Goal: Task Accomplishment & Management: Complete application form

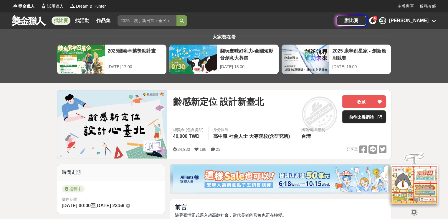
click at [364, 115] on link "前往比賽網站" at bounding box center [364, 116] width 44 height 13
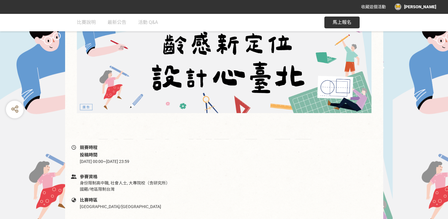
scroll to position [88, 0]
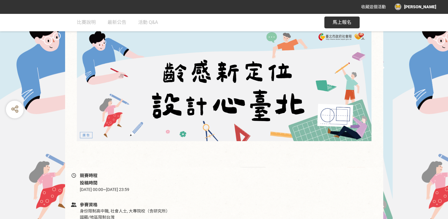
click at [330, 23] on button "馬上報名" at bounding box center [341, 23] width 35 height 12
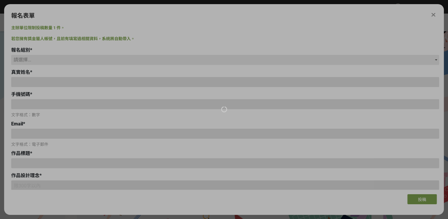
scroll to position [0, 0]
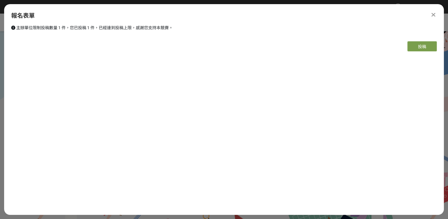
click at [436, 15] on icon at bounding box center [434, 15] width 4 height 6
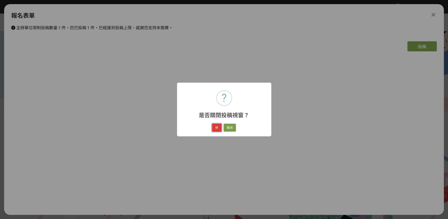
click at [218, 126] on button "好" at bounding box center [216, 127] width 9 height 8
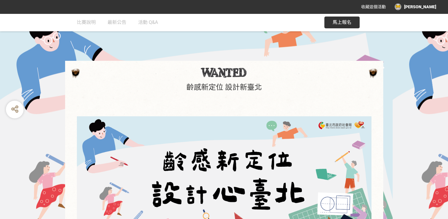
scroll to position [77, 0]
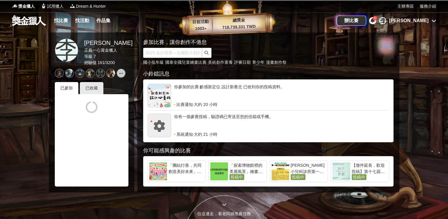
click at [419, 22] on div "[PERSON_NAME]" at bounding box center [408, 20] width 39 height 7
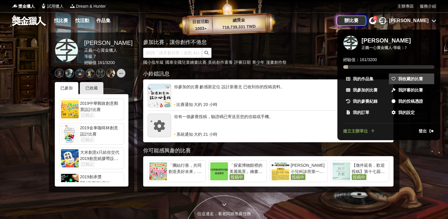
click at [409, 76] on span "我收藏的比賽" at bounding box center [410, 79] width 25 height 6
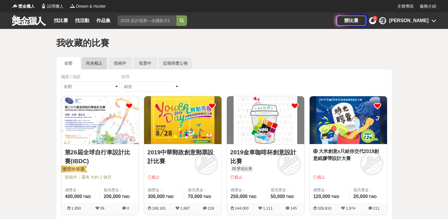
click at [90, 66] on link "尚未截止" at bounding box center [94, 63] width 25 height 12
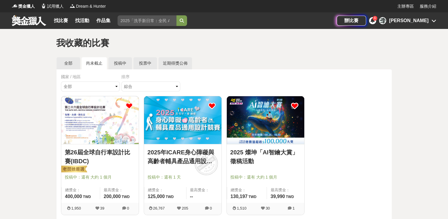
click at [197, 127] on img at bounding box center [183, 120] width 78 height 48
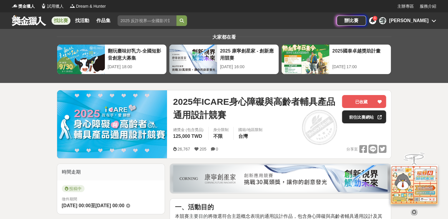
click at [359, 119] on link "前往比賽網站" at bounding box center [364, 116] width 44 height 13
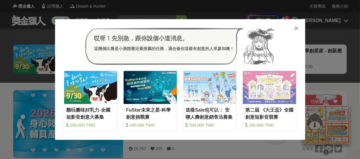
click at [297, 28] on icon at bounding box center [296, 28] width 4 height 6
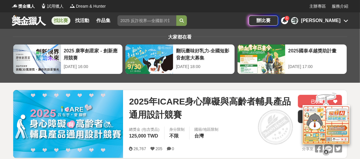
drag, startPoint x: 326, startPoint y: 150, endPoint x: 339, endPoint y: 158, distance: 16.1
click at [326, 150] on icon at bounding box center [326, 152] width 6 height 6
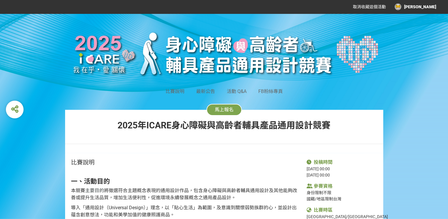
click at [228, 110] on span "馬上報名" at bounding box center [224, 110] width 19 height 6
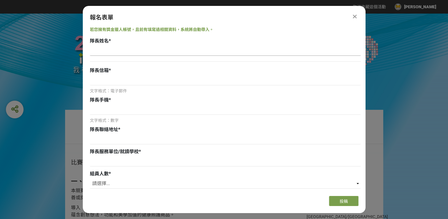
click at [155, 52] on input at bounding box center [225, 51] width 271 height 10
type input "[PERSON_NAME]"
click at [136, 76] on input at bounding box center [225, 80] width 271 height 10
type input "ㄇ"
type input "[EMAIL_ADDRESS][DOMAIN_NAME]"
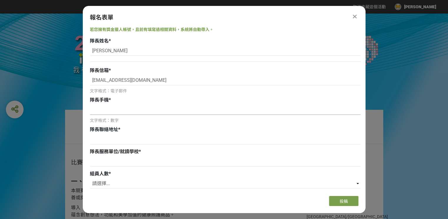
click at [106, 109] on input at bounding box center [225, 110] width 271 height 10
type input "0984341630"
click at [95, 140] on input at bounding box center [225, 139] width 271 height 10
type input "r"
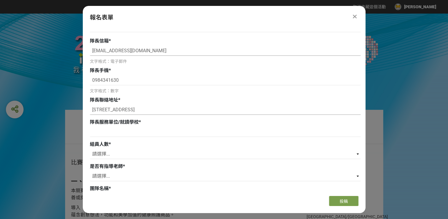
scroll to position [59, 0]
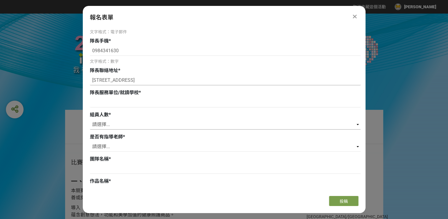
type input "[STREET_ADDRESS]"
click at [107, 124] on select "請選擇... 0 1 2 3" at bounding box center [225, 124] width 271 height 10
select select "1"
click at [90, 119] on select "請選擇... 0 1 2 3" at bounding box center [225, 124] width 271 height 10
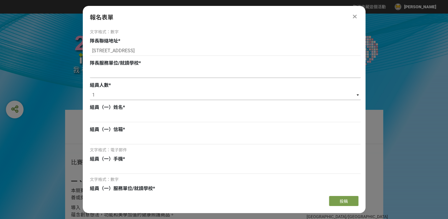
scroll to position [118, 0]
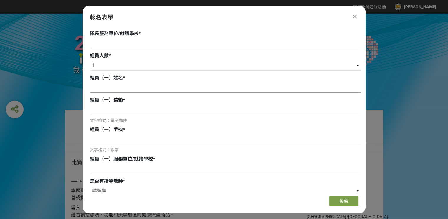
click at [109, 90] on input at bounding box center [225, 88] width 271 height 10
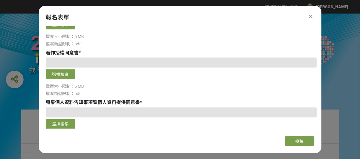
scroll to position [826, 0]
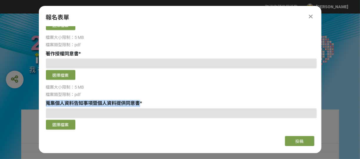
drag, startPoint x: 140, startPoint y: 104, endPoint x: 47, endPoint y: 104, distance: 93.4
click at [47, 104] on div "蒐集個人資料告知事項暨個人資料提供同意書 *" at bounding box center [181, 103] width 271 height 7
copy span "蒐集個人資料告知事項暨個人資料提供同意書"
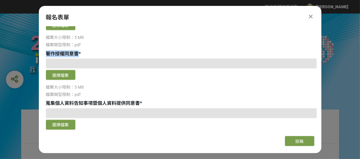
drag, startPoint x: 77, startPoint y: 52, endPoint x: 46, endPoint y: 55, distance: 31.4
click at [46, 55] on span "著作授權同意書" at bounding box center [62, 54] width 33 height 6
copy span "著作授權同意書"
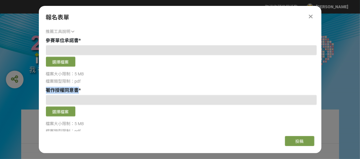
scroll to position [767, 0]
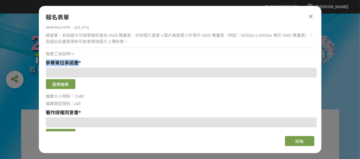
drag, startPoint x: 78, startPoint y: 60, endPoint x: 46, endPoint y: 63, distance: 32.0
click at [46, 63] on span "參賽單位承諾書" at bounding box center [62, 63] width 33 height 6
copy span "參賽單位承諾書"
click at [64, 84] on button "選擇檔案" at bounding box center [60, 84] width 29 height 10
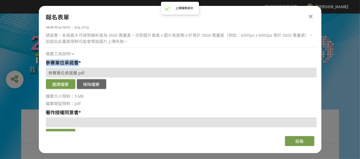
scroll to position [797, 0]
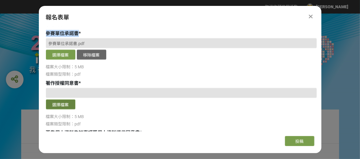
click at [56, 103] on button "選擇檔案" at bounding box center [60, 105] width 29 height 10
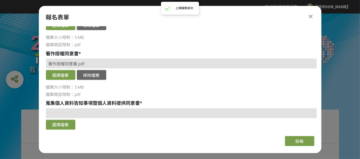
scroll to position [856, 0]
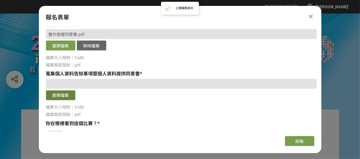
click at [69, 91] on button "選擇檔案" at bounding box center [60, 95] width 29 height 10
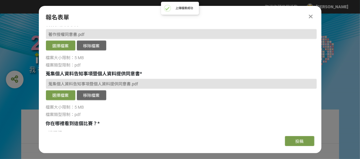
scroll to position [885, 0]
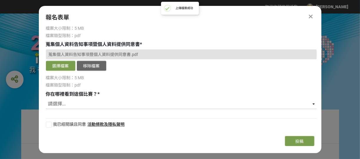
click at [65, 103] on select "請選擇... 獎金獵人網站 Facebook / Instagram 校園講座 / 老師系上推薦 電子郵件 海報 其他" at bounding box center [181, 104] width 271 height 10
select select "獎金獵人網站"
click at [46, 99] on select "請選擇... 獎金獵人網站 Facebook / Instagram 校園講座 / 老師系上推薦 電子郵件 海報 其他" at bounding box center [181, 104] width 271 height 10
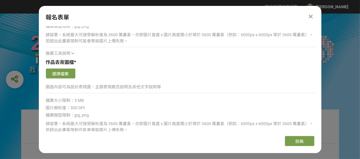
scroll to position [649, 0]
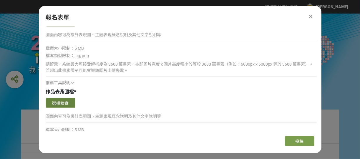
click at [57, 100] on button "選擇檔案" at bounding box center [60, 103] width 29 height 10
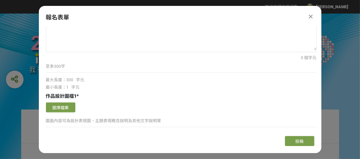
scroll to position [502, 0]
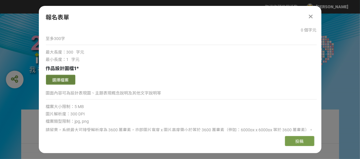
click at [54, 77] on button "選擇檔案" at bounding box center [60, 80] width 29 height 10
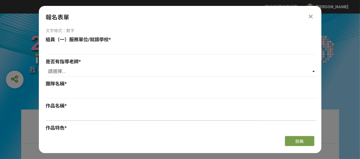
scroll to position [266, 0]
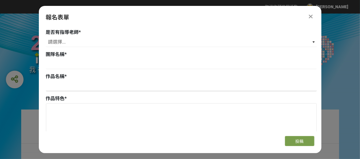
click at [72, 83] on input at bounding box center [181, 86] width 271 height 10
paste input "CC半月磁吸啞鈴"
type input "CC半月磁吸啞鈴"
click at [70, 66] on input at bounding box center [181, 64] width 271 height 10
type input "x"
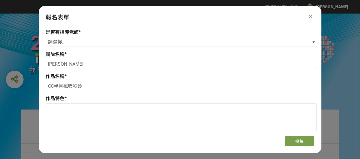
type input "[PERSON_NAME]"
click at [52, 43] on select "請選擇... 是 否" at bounding box center [181, 42] width 271 height 10
select select "否"
click at [46, 37] on select "請選擇... 是 否" at bounding box center [181, 42] width 271 height 10
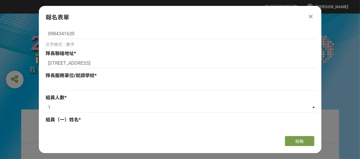
scroll to position [90, 0]
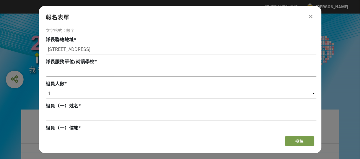
click at [47, 74] on input at bounding box center [181, 72] width 271 height 10
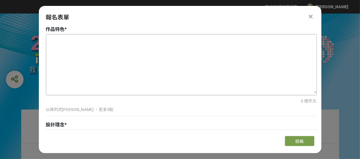
scroll to position [325, 0]
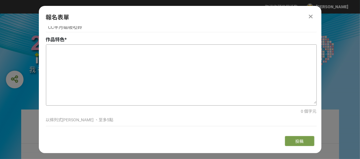
click at [51, 52] on textarea at bounding box center [181, 74] width 271 height 59
paste textarea "半圓磁吸啞鈴 — 創新運動與復健器材 磁吸底盤：可吸附鐵門、磁吸牆面或冰箱，隨手收納、穩固固定。 雙端磁鐵啞鈴：與底盤緊密吸附，使用時穩固不滑動，安全可靠。 …"
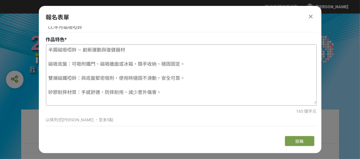
scroll to position [296, 0]
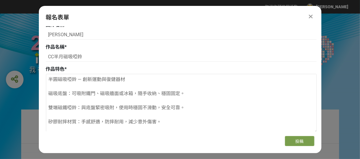
drag, startPoint x: 129, startPoint y: 79, endPoint x: 42, endPoint y: 77, distance: 87.0
click at [42, 77] on div "若您擁有獎金獵人帳號，且前有填寫過相關資料，系統將自動帶入。 隊長姓名 * [PERSON_NAME]信箱 * [EMAIL_ADDRESS][DOMAIN_…" at bounding box center [180, 79] width 283 height 105
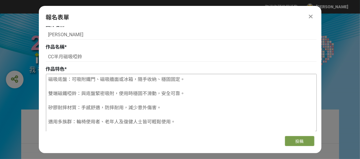
click at [49, 93] on textarea "磁吸底盤：可吸附鐵門、磁吸牆面或冰箱，隨手收納、穩固固定。 雙端磁鐵啞鈴：與底盤緊密吸附，使用時穩固不滑動，安全可靠。 矽膠耐摔材質：手感舒適，防摔耐用，減少…" at bounding box center [181, 103] width 271 height 59
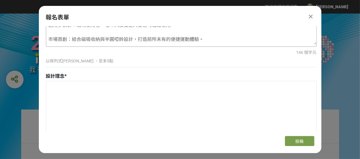
scroll to position [414, 0]
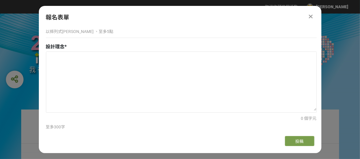
type textarea "磁吸底盤：可吸附鐵門、磁吸牆面或冰箱，隨手收納、穩固固定。 雙端磁鐵啞鈴：與底盤緊密吸附，使用時穩固不滑動，安全可靠。 矽膠耐摔材質：手感舒適，防摔耐用，減少…"
click at [51, 57] on textarea at bounding box center [181, 81] width 271 height 59
paste textarea "產品名稱：CC半月磁吸啞鈴 命名意義： CC：代表 Cute & Circle（可愛與圓潤），呼應半圓造型的親切感，同時傳達產品溫暖、安全的特質，也可解釋為 …"
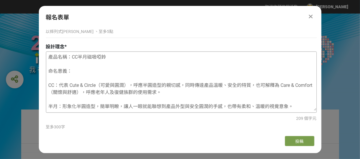
scroll to position [13, 0]
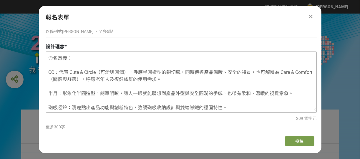
drag, startPoint x: 79, startPoint y: 59, endPoint x: 49, endPoint y: 58, distance: 29.5
click at [49, 58] on textarea "產品名稱：CC半月磁吸啞鈴 命名意義： CC：代表 Cute & Circle（可愛與圓潤），呼應半圓造型的親切感，同時傳達產品溫暖、安全的特質，也可解釋為 …" at bounding box center [181, 81] width 271 height 59
drag, startPoint x: 59, startPoint y: 71, endPoint x: 55, endPoint y: 72, distance: 3.7
click at [55, 72] on textarea "產品名稱：CC半月磁吸啞鈴 CC：代表 Cute & Circle（可愛與圓潤），呼應半圓造型的親切感，同時傳達產品溫暖、安全的特質，也可解釋為 Care &…" at bounding box center [181, 81] width 271 height 59
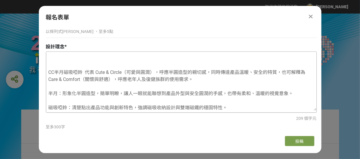
drag, startPoint x: 112, startPoint y: 80, endPoint x: 49, endPoint y: 79, distance: 63.4
click at [49, 79] on textarea "產品名稱：CC半月磁吸啞鈴 CC半月磁吸啞鈴 代表 Cute & Circle（可愛與圓潤），呼應半圓造型的親切感，同時傳達產品溫暖、安全的特質，也可解釋為 …" at bounding box center [181, 81] width 271 height 59
drag, startPoint x: 159, startPoint y: 71, endPoint x: 96, endPoint y: 74, distance: 63.1
click at [96, 74] on textarea "產品名稱：CC半月磁吸啞鈴 CC半月磁吸啞鈴 代表 Cute & Circle（可愛與圓潤），呼應半圓造型的親切感，同時傳達產品溫暖、安全的特質，也可解釋為 …" at bounding box center [181, 81] width 271 height 59
paste textarea "are & Comfort（關懷與舒適）"
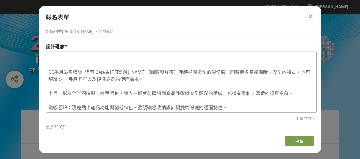
drag, startPoint x: 284, startPoint y: 71, endPoint x: 306, endPoint y: 70, distance: 22.1
click at [306, 70] on textarea "產品名稱：CC半月磁吸啞鈴 CC半月磁吸啞鈴 代表 Care & [PERSON_NAME]（關懷與舒適）呼應半圓造型的親切感，同時傳達產品溫暖、安全的特質，…" at bounding box center [181, 81] width 271 height 59
click at [286, 71] on textarea "產品名稱：CC半月磁吸啞鈴 CC半月磁吸啞鈴 代表 Care & [PERSON_NAME]（關懷與舒適）呼應半圓造型的親切感，同時傳達產品溫暖、安全的特質，…" at bounding box center [181, 81] width 271 height 59
drag, startPoint x: 295, startPoint y: 69, endPoint x: 286, endPoint y: 72, distance: 9.7
click at [286, 72] on textarea "產品名稱：CC半月磁吸啞鈴 CC半月磁吸啞鈴 代表 Care & [PERSON_NAME]（關懷與舒適）呼應半圓造型的親切感，同時傳達產品溫暖、安全的特質，…" at bounding box center [181, 81] width 271 height 59
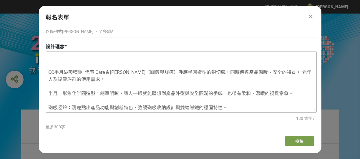
drag, startPoint x: 57, startPoint y: 79, endPoint x: 50, endPoint y: 81, distance: 7.5
click at [50, 81] on textarea "產品名稱：CC半月磁吸啞鈴 CC半月磁吸啞鈴 代表 Care & [PERSON_NAME]（關懷與舒適）呼應半圓造型的親切感，同時傳達產品溫暖、安全的特質，…" at bounding box center [181, 81] width 271 height 59
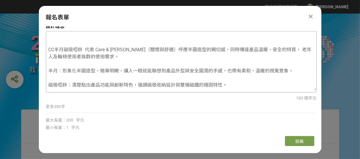
scroll to position [443, 0]
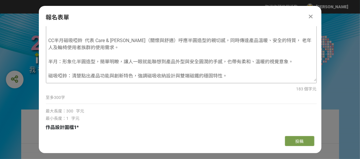
click at [48, 61] on textarea "產品名稱：CC半月磁吸啞鈴 CC半月磁吸啞鈴 代表 Care & [PERSON_NAME]（關懷與舒適）呼應半圓造型的親切感，同時傳達產品溫暖、安全的特質，…" at bounding box center [181, 51] width 271 height 59
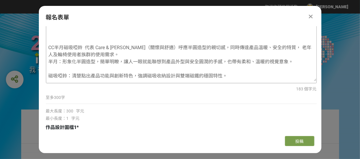
scroll to position [450, 0]
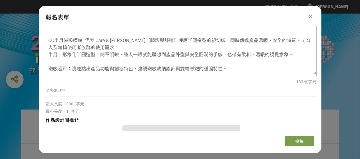
click at [47, 68] on textarea "產品名稱：CC半月磁吸啞鈴 CC半月磁吸啞鈴 代表 Care & [PERSON_NAME]（關懷與舒適）呼應半圓造型的親切感，同時傳達產品溫暖、安全的特質，…" at bounding box center [181, 44] width 271 height 59
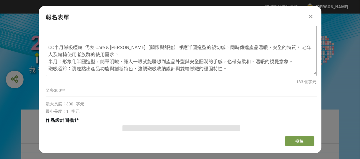
scroll to position [457, 0]
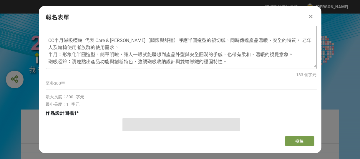
click at [233, 63] on textarea "產品名稱：CC半月磁吸啞鈴 CC半月磁吸啞鈴 代表 Care & [PERSON_NAME]（關懷與舒適）呼應半圓造型的親切感，同時傳達產品溫暖、安全的特質，…" at bounding box center [181, 37] width 271 height 59
paste textarea "不論輪椅使用者、老年人或復健人士，都能輕鬆使用，兼具日常運動與復健功能。"
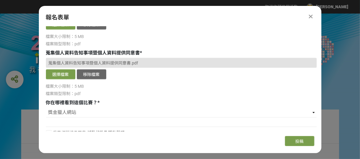
scroll to position [1121, 0]
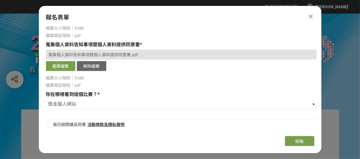
type textarea "產品名稱：CC半月磁吸啞鈴 CC半月磁吸啞鈴 代表 Care & [PERSON_NAME]（關懷與舒適）呼應半圓造型的親切感，同時傳達產品溫暖、安全的特質，…"
click at [49, 123] on div at bounding box center [49, 125] width 6 height 6
checkbox input "true"
click at [300, 140] on span "投稿" at bounding box center [300, 141] width 8 height 5
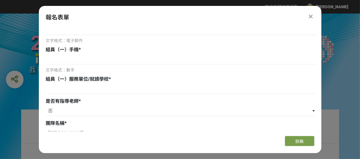
scroll to position [207, 0]
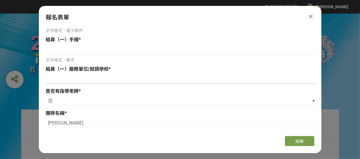
click at [49, 79] on input at bounding box center [181, 79] width 271 height 10
type input "ㄧ"
type input "貝"
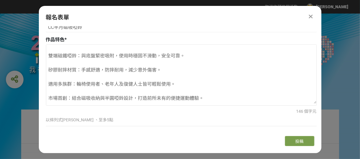
scroll to position [355, 0]
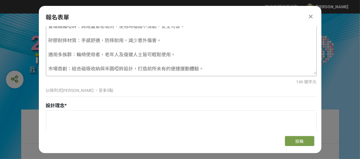
drag, startPoint x: 56, startPoint y: 68, endPoint x: 50, endPoint y: 70, distance: 6.6
click at [50, 70] on textarea "磁吸底盤：可吸附鐵門、磁吸牆面或冰箱，隨手收納、穩固固定。 雙端磁鐵啞鈴：與底盤緊密吸附，使用時穩固不滑動，安全可靠。 矽膠耐摔材質：手感舒適，防摔耐用，減少…" at bounding box center [181, 44] width 271 height 59
click at [168, 70] on textarea "磁吸底盤：可吸附鐵門、磁吸牆面或冰箱，隨手收納、穩固固定。 雙端磁鐵啞鈴：與底盤緊密吸附，使用時穩固不滑動，安全可靠。 矽膠耐摔材質：手感舒適，防摔耐用，減少…" at bounding box center [181, 44] width 271 height 59
drag, startPoint x: 173, startPoint y: 68, endPoint x: 189, endPoint y: 67, distance: 15.3
click at [189, 67] on textarea "磁吸底盤：可吸附鐵門、磁吸牆面或冰箱，隨手收納、穩固固定。 雙端磁鐵啞鈴：與底盤緊密吸附，使用時穩固不滑動，安全可靠。 矽膠耐摔材質：手感舒適，防摔耐用，減少…" at bounding box center [181, 44] width 271 height 59
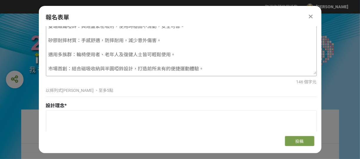
drag, startPoint x: 66, startPoint y: 70, endPoint x: 48, endPoint y: 71, distance: 18.3
click at [48, 71] on textarea "磁吸底盤：可吸附鐵門、磁吸牆面或冰箱，隨手收納、穩固固定。 雙端磁鐵啞鈴：與底盤緊密吸附，使用時穩固不滑動，安全可靠。 矽膠耐摔材質：手感舒適，防摔耐用，減少…" at bounding box center [181, 44] width 271 height 59
paste textarea "便捷運動"
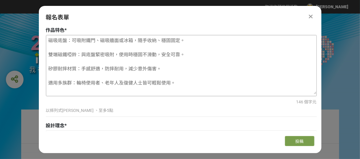
scroll to position [325, 0]
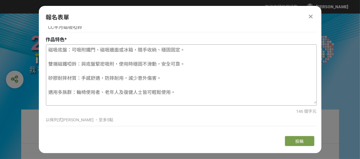
click at [141, 90] on textarea "磁吸底盤：可吸附鐵門、磁吸牆面或冰箱，隨手收納、穩固固定。 雙端磁鐵啞鈴：與底盤緊密吸附，使用時穩固不滑動，安全可靠。 矽膠耐摔材質：手感舒適，防摔耐用，減少…" at bounding box center [181, 74] width 271 height 59
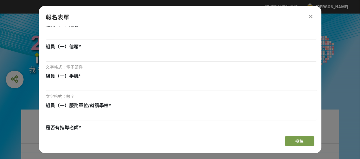
scroll to position [207, 0]
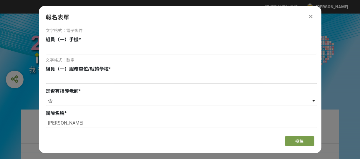
type textarea "磁吸底盤：可吸附鐵門、磁吸牆面或冰箱，隨手收納、穩固固定。 雙端磁鐵啞鈴：與底盤緊密吸附，使用時穩固不滑動，安全可靠。 矽膠耐摔材質：手感舒適，防摔耐用，減少…"
click at [52, 80] on input at bounding box center [181, 79] width 271 height 10
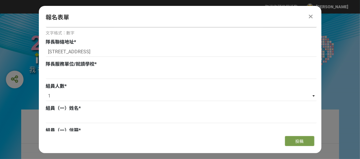
scroll to position [88, 0]
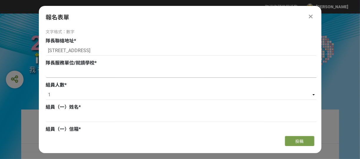
click at [55, 73] on input at bounding box center [181, 73] width 271 height 10
drag, startPoint x: 53, startPoint y: 74, endPoint x: 47, endPoint y: 75, distance: 6.6
click at [47, 75] on input "無" at bounding box center [181, 73] width 271 height 10
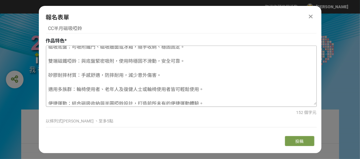
scroll to position [8, 0]
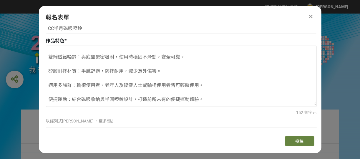
type input "台南應用科技大學 (已畢業)"
click at [304, 140] on span "投稿" at bounding box center [300, 141] width 8 height 5
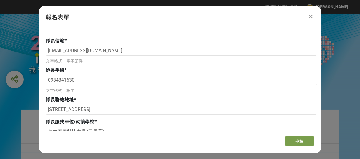
scroll to position [0, 0]
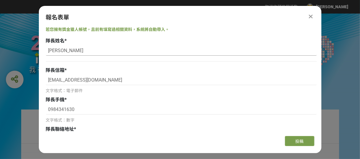
drag, startPoint x: 63, startPoint y: 49, endPoint x: 50, endPoint y: 54, distance: 14.6
click at [50, 54] on input "[PERSON_NAME]" at bounding box center [181, 51] width 271 height 10
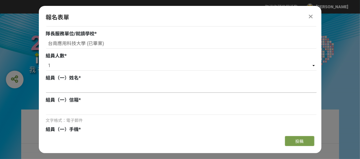
scroll to position [118, 0]
click at [58, 87] on input at bounding box center [181, 88] width 271 height 10
paste input "[PERSON_NAME]"
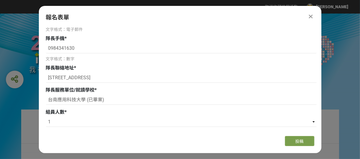
scroll to position [0, 0]
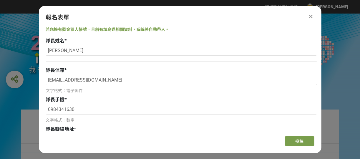
type input "[PERSON_NAME]"
drag, startPoint x: 105, startPoint y: 79, endPoint x: 28, endPoint y: 75, distance: 77.3
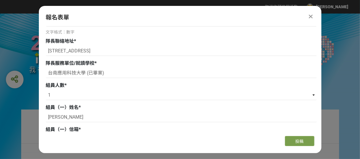
scroll to position [118, 0]
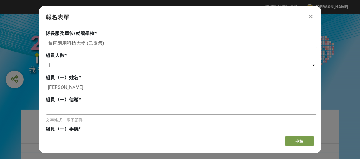
click at [47, 110] on input at bounding box center [181, 110] width 271 height 10
paste input "[EMAIL_ADDRESS][DOMAIN_NAME]"
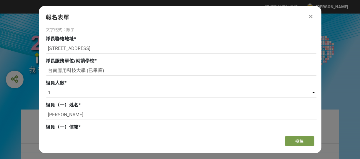
scroll to position [59, 0]
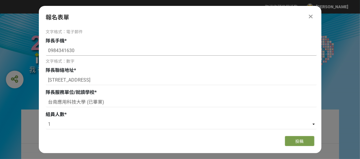
type input "[EMAIL_ADDRESS][DOMAIN_NAME]"
drag, startPoint x: 86, startPoint y: 51, endPoint x: 34, endPoint y: 47, distance: 51.8
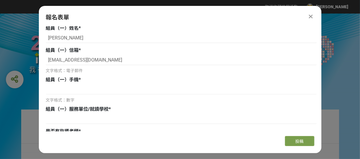
scroll to position [177, 0]
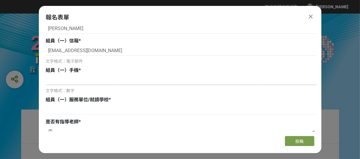
click at [52, 80] on input at bounding box center [181, 80] width 271 height 10
paste input "0984341630"
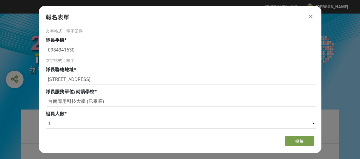
scroll to position [59, 0]
type input "0984341630"
drag, startPoint x: 111, startPoint y: 80, endPoint x: 32, endPoint y: 76, distance: 79.3
drag, startPoint x: 110, startPoint y: 102, endPoint x: 99, endPoint y: 90, distance: 16.1
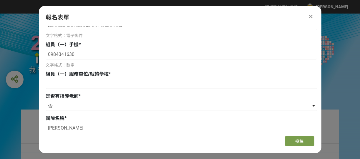
scroll to position [206, 0]
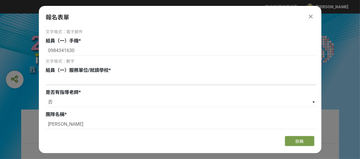
click at [50, 79] on input at bounding box center [181, 80] width 271 height 10
paste input "台南應用科技大學 (已畢業)"
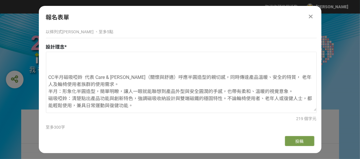
scroll to position [413, 0]
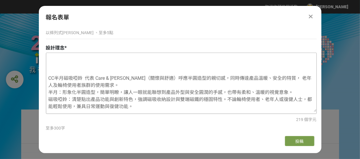
type input "台南應用科技大學 (已畢業)"
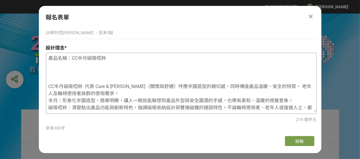
click at [47, 86] on textarea "產品名稱：CC半月磁吸啞鈴 CC半月磁吸啞鈴 代表 Care & [PERSON_NAME]（關懷與舒適）呼應半圓造型的親切感，同時傳達產品溫暖、安全的特質，…" at bounding box center [181, 82] width 271 height 59
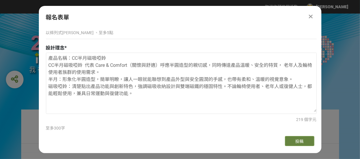
type textarea "產品名稱：CC半月磁吸啞鈴 CC半月磁吸啞鈴 代表 Care & Comfort（關懷與舒適）呼應半圓造型的親切感，同時傳達產品溫暖、安全的特質， 老年人及輪…"
click at [301, 141] on span "投稿" at bounding box center [300, 141] width 8 height 5
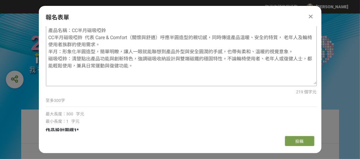
scroll to position [413, 0]
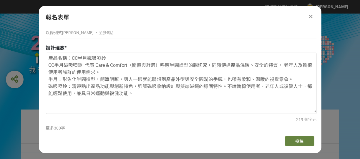
click at [294, 141] on button "投稿" at bounding box center [299, 141] width 29 height 10
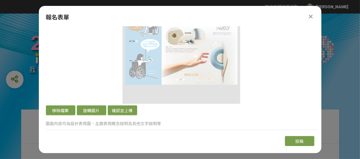
scroll to position [619, 0]
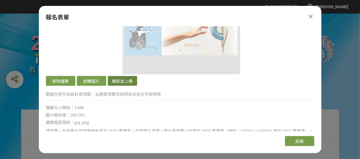
click at [121, 80] on button "確認並上傳" at bounding box center [122, 81] width 29 height 10
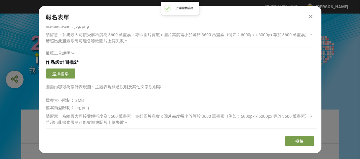
scroll to position [737, 0]
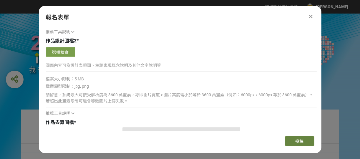
click at [292, 143] on button "投稿" at bounding box center [299, 141] width 29 height 10
click at [61, 49] on button "選擇檔案" at bounding box center [60, 52] width 29 height 10
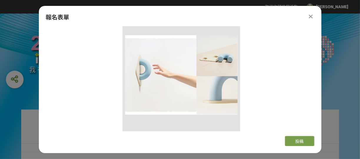
scroll to position [796, 0]
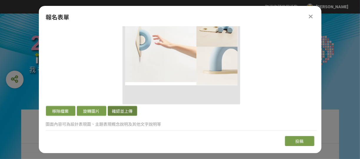
click at [128, 111] on button "確認並上傳" at bounding box center [122, 111] width 29 height 10
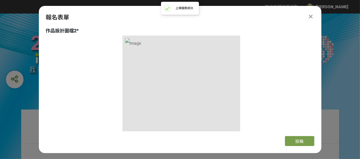
scroll to position [766, 0]
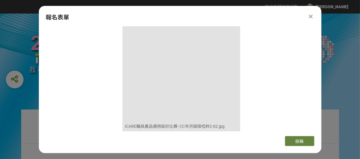
click at [298, 141] on span "投稿" at bounding box center [300, 141] width 8 height 5
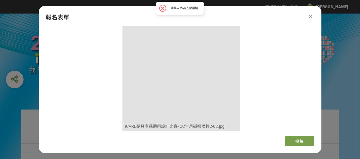
click at [309, 15] on icon at bounding box center [311, 17] width 4 height 6
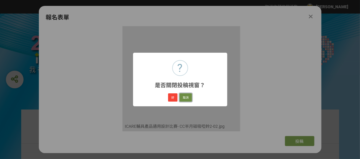
click at [185, 98] on button "取消" at bounding box center [186, 97] width 12 height 8
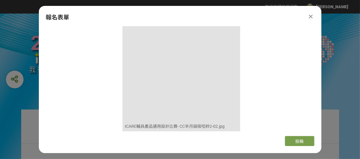
click at [310, 15] on icon at bounding box center [311, 17] width 4 height 6
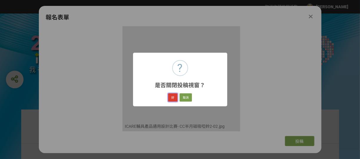
click at [173, 98] on button "好" at bounding box center [172, 97] width 9 height 8
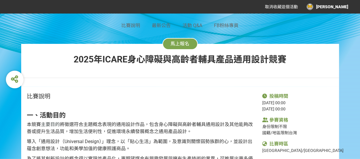
scroll to position [88, 0]
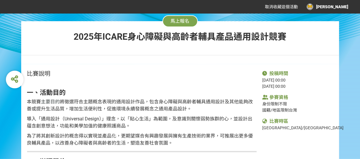
click at [187, 18] on span "馬上報名" at bounding box center [180, 21] width 19 height 6
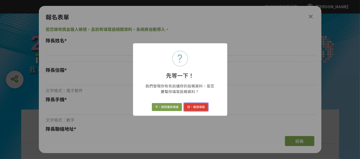
click at [199, 106] on button "好，幫我填寫" at bounding box center [196, 107] width 24 height 8
type input "[PERSON_NAME]"
type input "[EMAIL_ADDRESS][DOMAIN_NAME]"
type input "0984341630"
type input "[STREET_ADDRESS]"
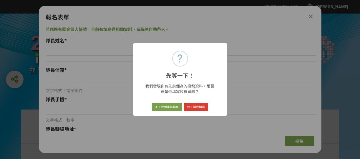
type input "台南應用科技大學 (已畢業)"
select select "1"
select select "否"
type input "[PERSON_NAME]"
type input "CC半月磁吸啞鈴"
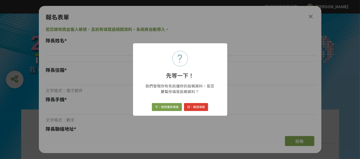
type textarea "磁吸底盤：可吸附鐵門、磁吸牆面或冰箱，隨手收納、穩固固定。 雙端磁鐵啞鈴：與底盤緊密吸附，使用時穩固不滑動，安全可靠。 矽膠耐摔材質：手感舒適，防摔耐用，減少…"
type textarea "產品名稱：CC半月磁吸啞鈴 CC半月磁吸啞鈴 代表 Care & Comfort（關懷與舒適）呼應半圓造型的親切感，同時傳達產品溫暖、安全的特質， 老年人及輪…"
select select "獎金獵人網站"
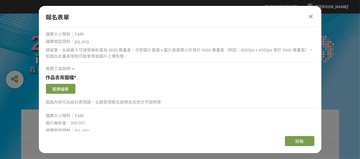
scroll to position [648, 0]
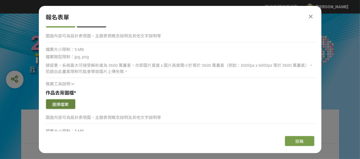
click at [62, 103] on button "選擇檔案" at bounding box center [60, 104] width 29 height 10
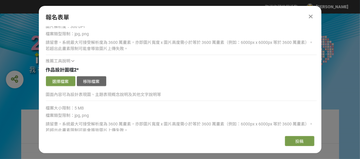
scroll to position [589, 0]
click at [72, 77] on button "選擇檔案" at bounding box center [60, 82] width 29 height 10
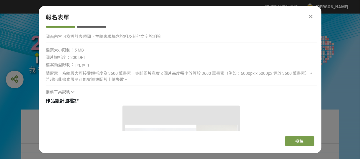
scroll to position [530, 0]
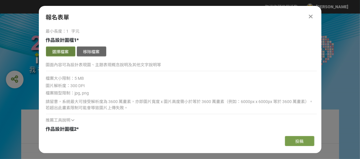
click at [62, 52] on button "選擇檔案" at bounding box center [60, 52] width 29 height 10
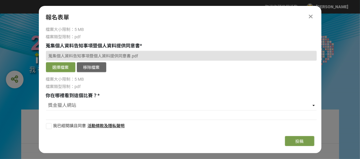
scroll to position [1239, 0]
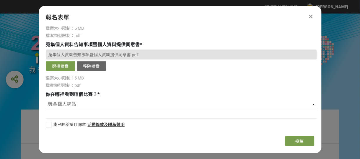
click at [51, 123] on div at bounding box center [49, 125] width 6 height 6
checkbox input "true"
click at [306, 139] on button "投稿" at bounding box center [299, 141] width 29 height 10
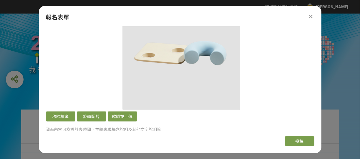
scroll to position [1003, 0]
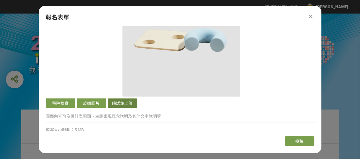
click at [123, 105] on button "確認並上傳" at bounding box center [122, 103] width 29 height 10
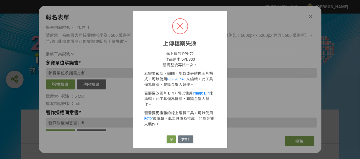
scroll to position [885, 0]
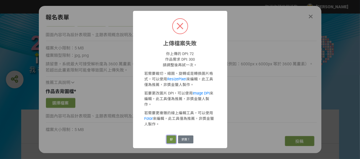
click at [171, 136] on button "好" at bounding box center [171, 140] width 9 height 8
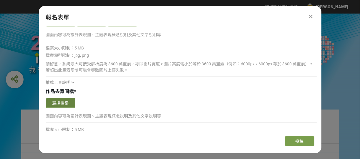
click at [72, 102] on button "選擇檔案" at bounding box center [60, 103] width 29 height 10
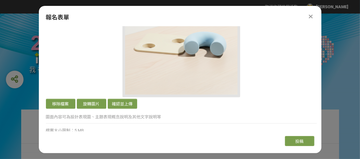
scroll to position [1003, 0]
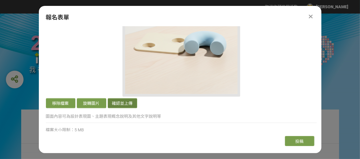
click at [123, 102] on button "確認並上傳" at bounding box center [122, 103] width 29 height 10
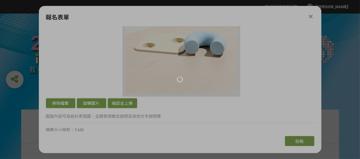
scroll to position [885, 0]
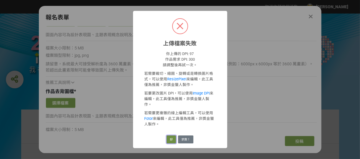
click at [169, 136] on button "好" at bounding box center [171, 140] width 9 height 8
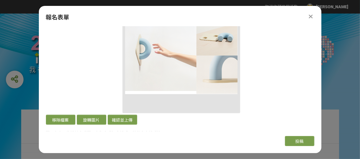
scroll to position [797, 0]
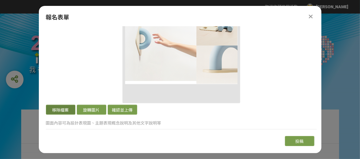
click at [65, 109] on button "移除檔案" at bounding box center [60, 110] width 29 height 10
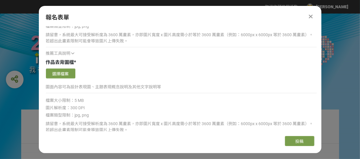
scroll to position [679, 0]
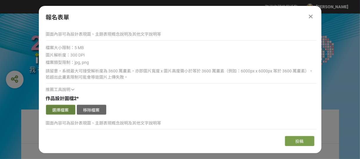
click at [62, 109] on button "選擇檔案" at bounding box center [60, 110] width 29 height 10
click at [64, 108] on button "選擇檔案" at bounding box center [60, 110] width 29 height 10
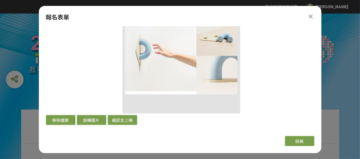
scroll to position [797, 0]
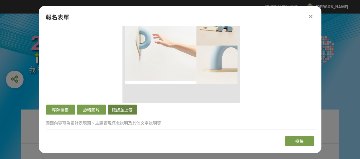
click at [123, 109] on button "確認並上傳" at bounding box center [122, 110] width 29 height 10
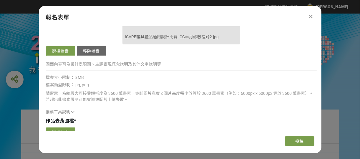
scroll to position [915, 0]
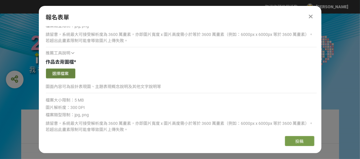
click at [67, 71] on button "選擇檔案" at bounding box center [60, 74] width 29 height 10
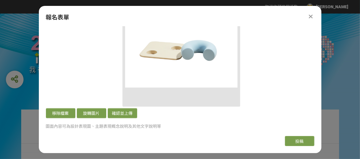
scroll to position [1003, 0]
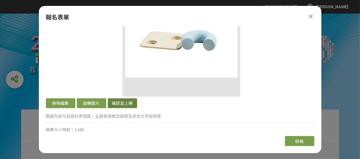
click at [124, 103] on button "確認並上傳" at bounding box center [122, 103] width 29 height 10
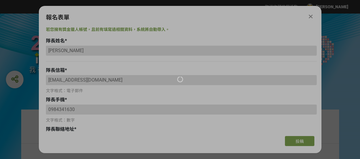
select select "1"
select select "否"
select select "獎金獵人網站"
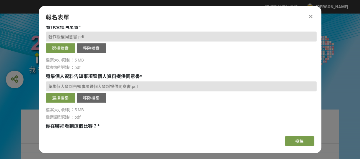
scroll to position [1239, 0]
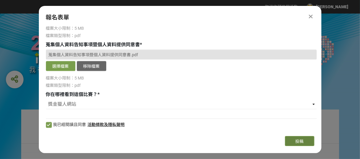
click at [296, 140] on span "投稿" at bounding box center [300, 141] width 8 height 5
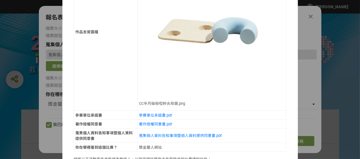
scroll to position [642, 0]
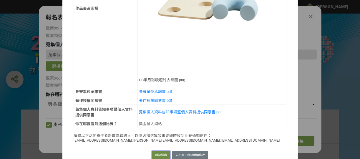
click at [159, 151] on button "確認送出" at bounding box center [161, 155] width 18 height 8
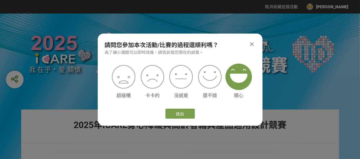
click at [237, 77] on img at bounding box center [239, 77] width 27 height 27
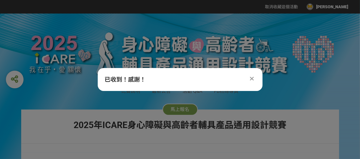
click at [250, 79] on icon at bounding box center [252, 79] width 4 height 6
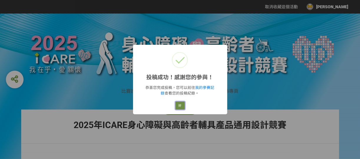
click at [181, 105] on button "好" at bounding box center [180, 106] width 9 height 8
